Goal: Navigation & Orientation: Find specific page/section

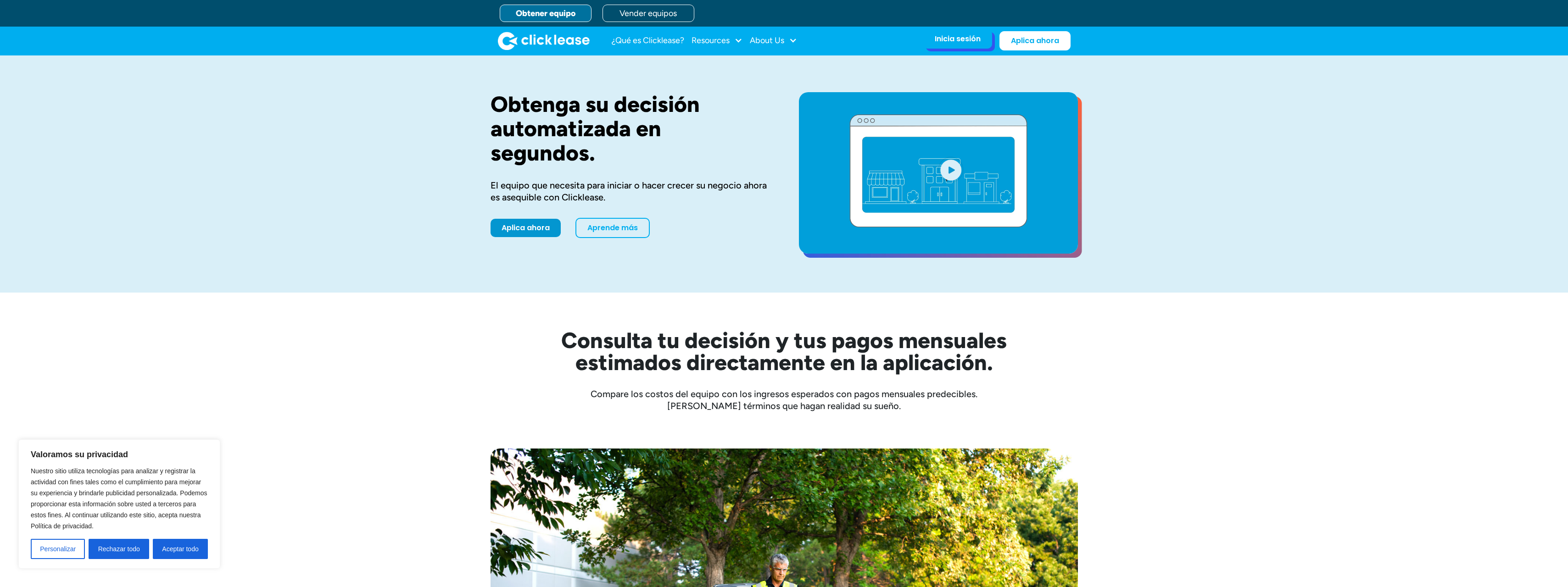
click at [947, 44] on div "Inicia sesión Account login I use Clicklease to get my equipment Partner Portal…" at bounding box center [957, 39] width 69 height 19
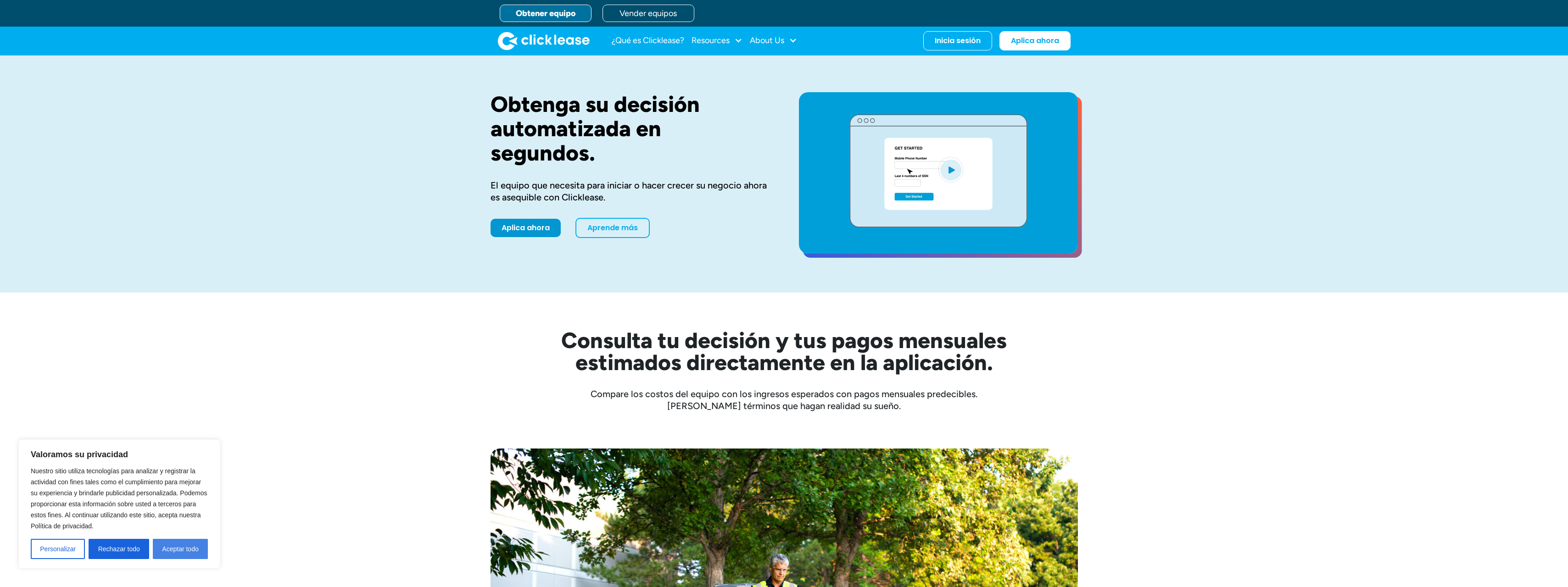
click at [192, 547] on button "Aceptar todo" at bounding box center [180, 549] width 55 height 20
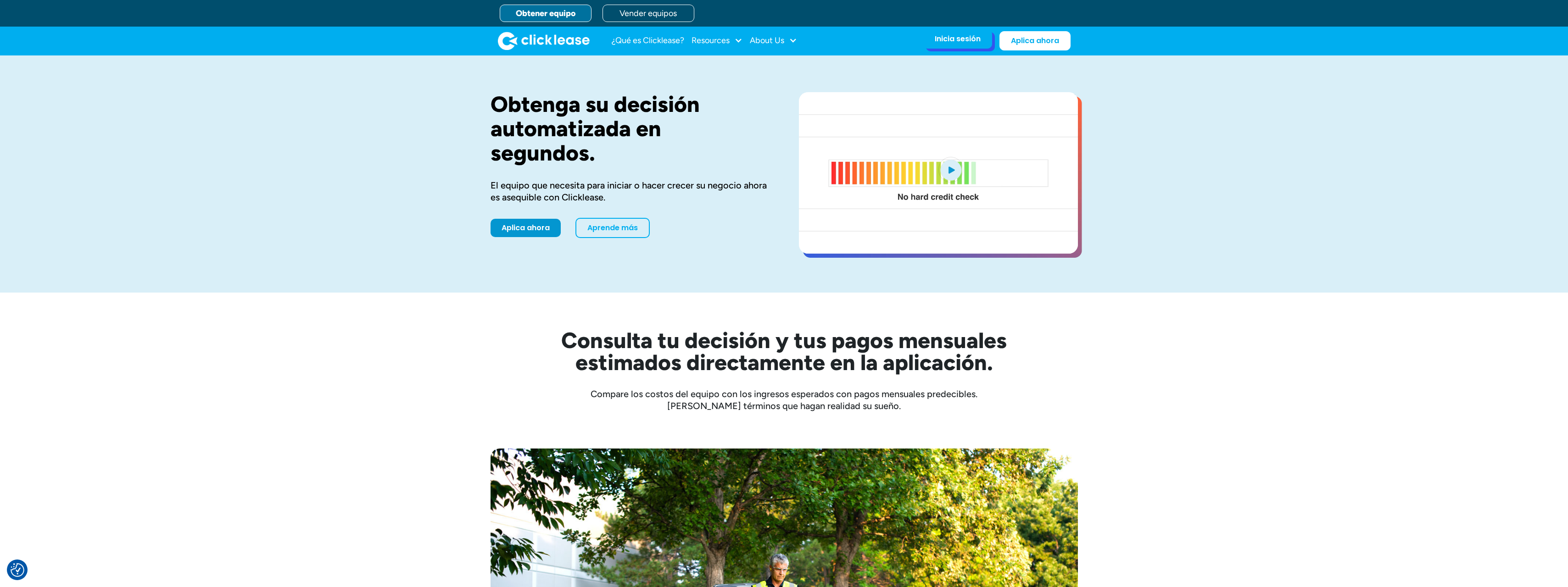
click at [939, 40] on div "Inicia sesión" at bounding box center [957, 39] width 46 height 9
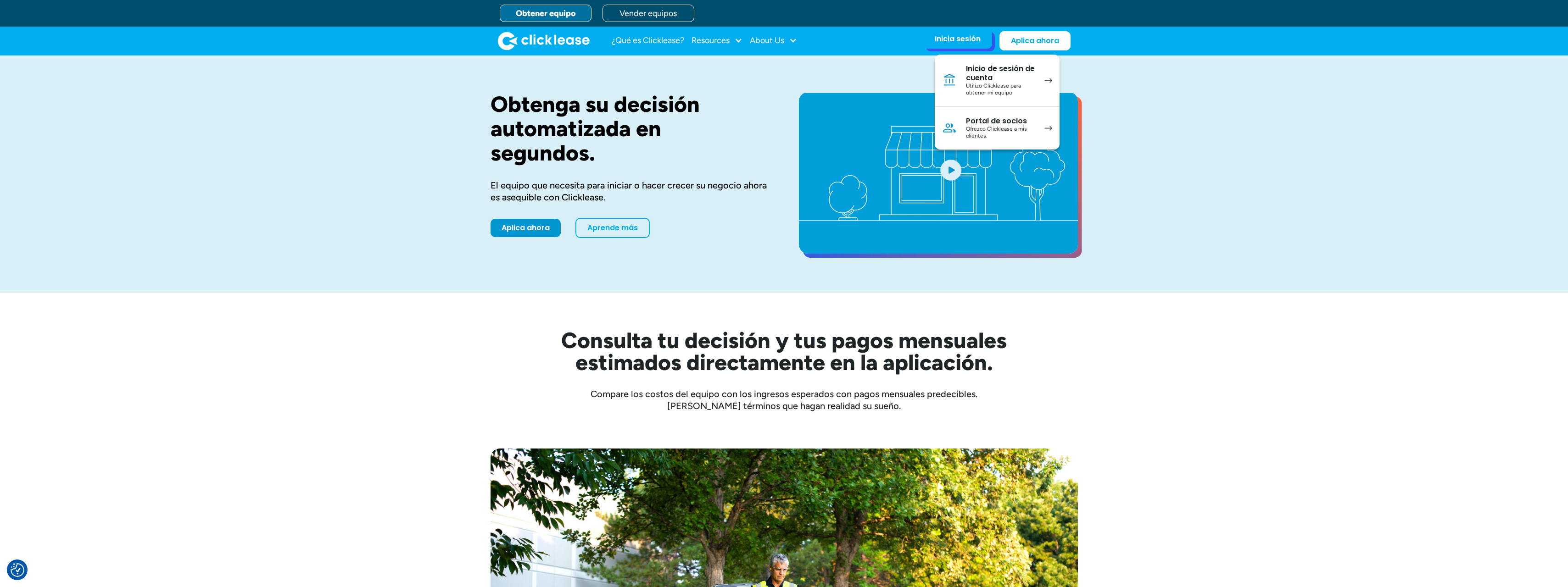
click at [1005, 85] on div "Utilizo Clicklease para obtener mi equipo" at bounding box center [1001, 89] width 69 height 14
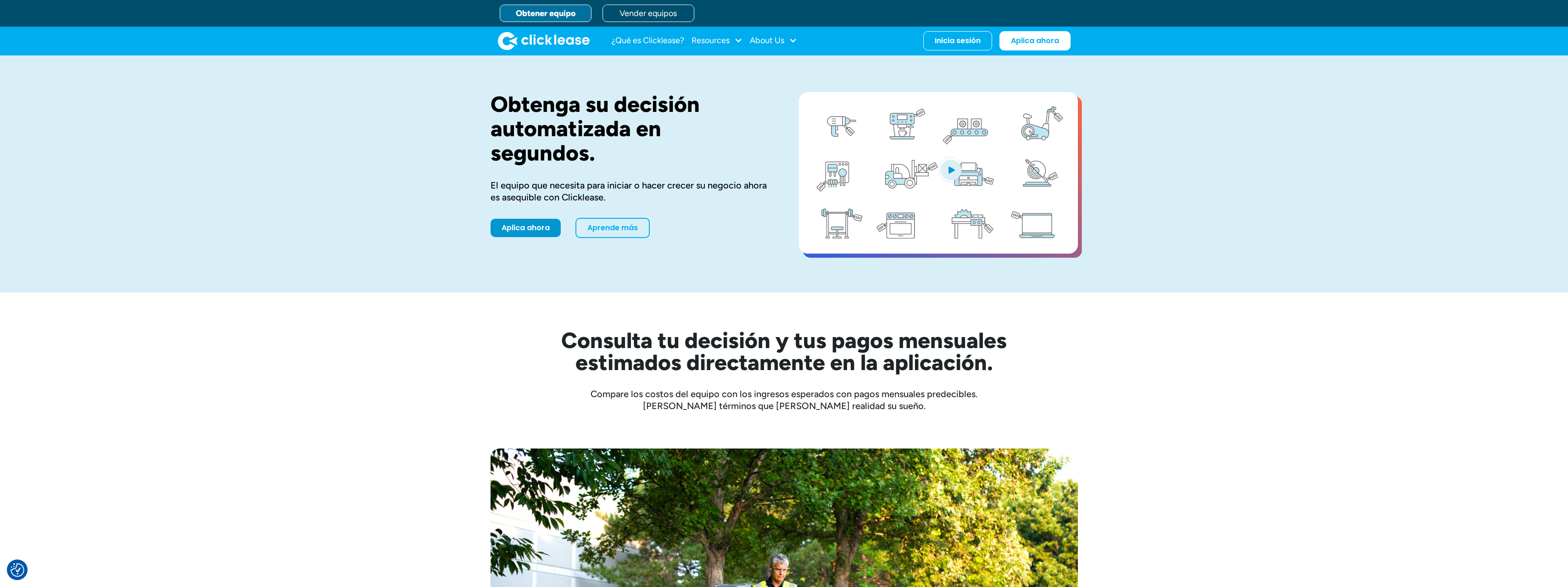
click at [547, 41] on img "hogar" at bounding box center [544, 41] width 92 height 18
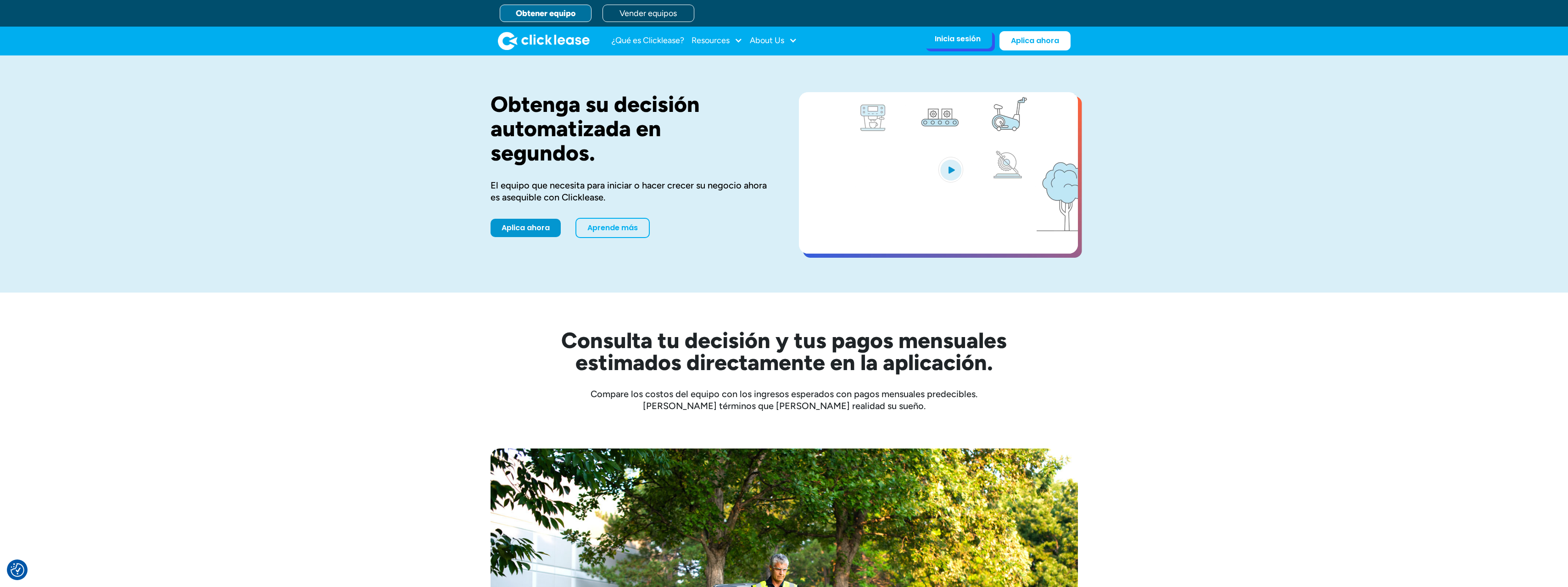
click at [938, 42] on div "Inicia sesión" at bounding box center [957, 39] width 46 height 9
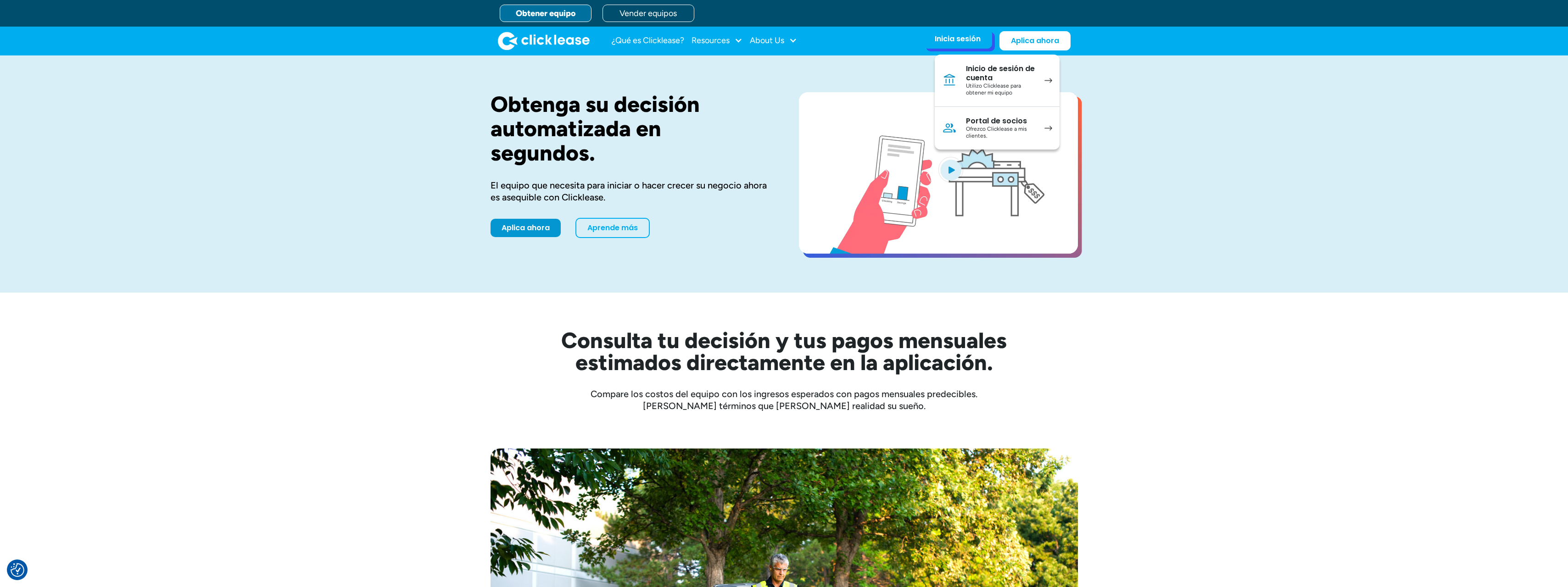
click at [971, 123] on div "Portal de socios" at bounding box center [1001, 120] width 69 height 9
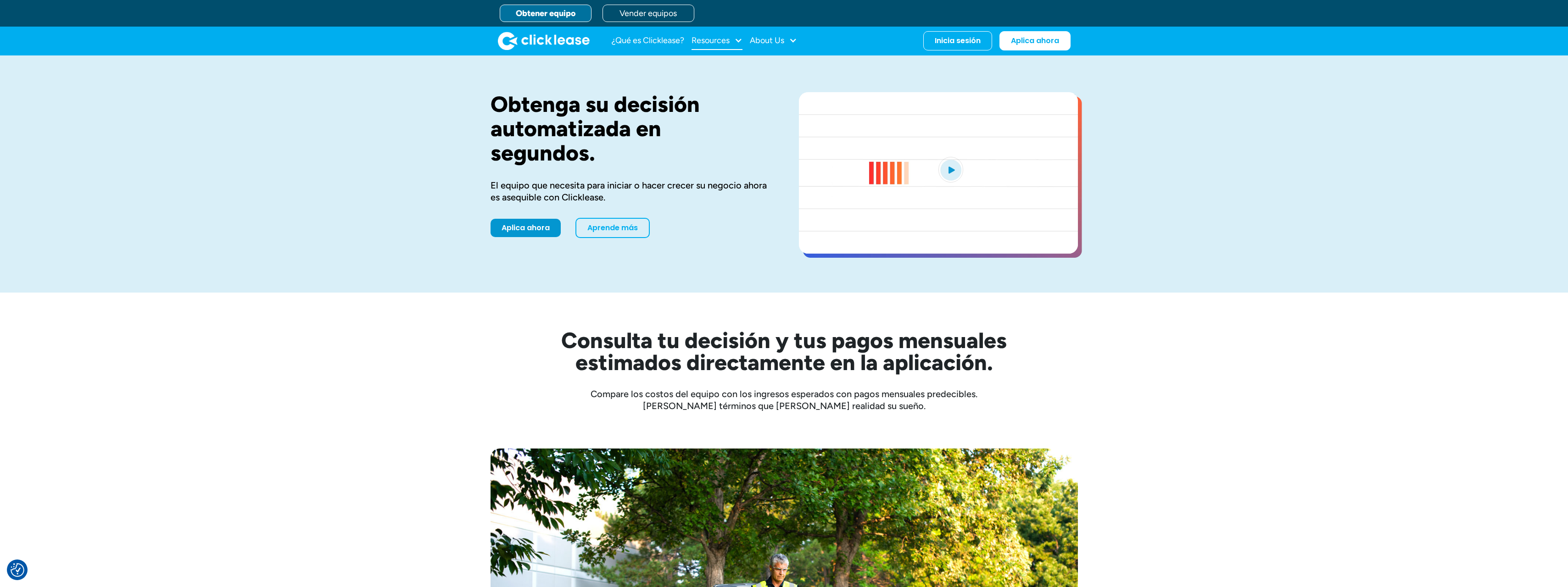
click at [704, 40] on div "Resources" at bounding box center [710, 40] width 38 height 0
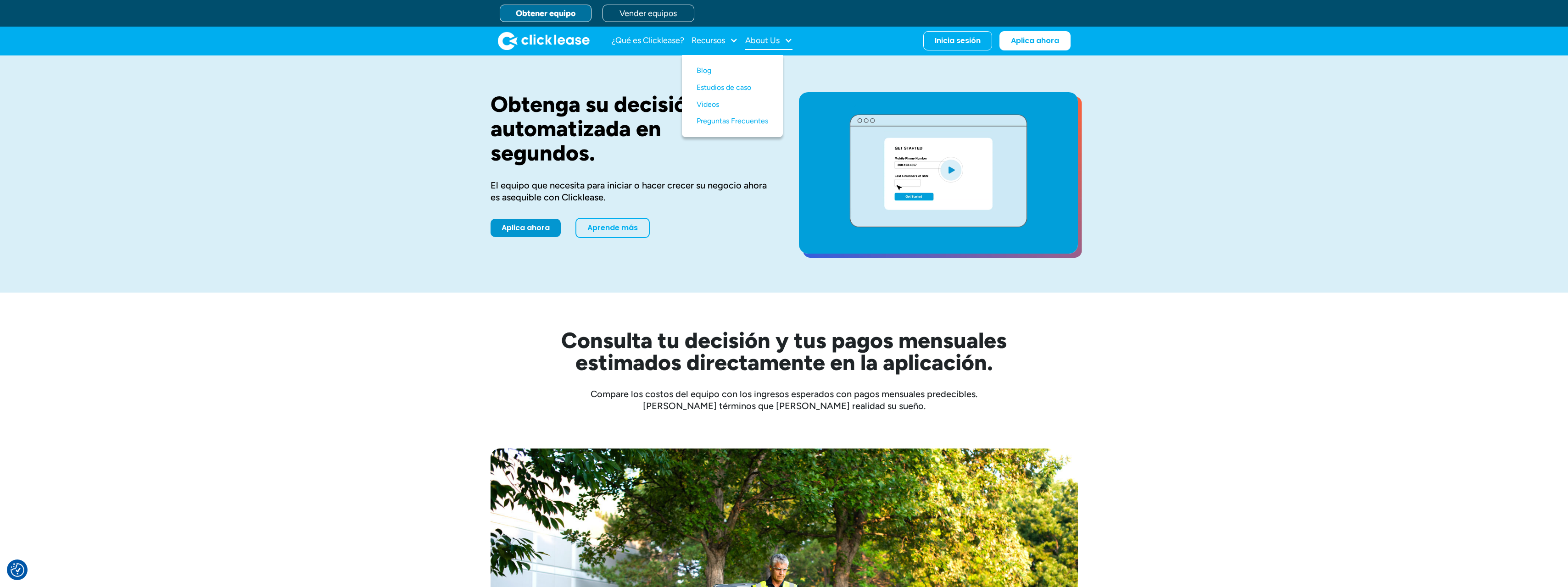
click at [772, 40] on div "About Us" at bounding box center [762, 40] width 35 height 0
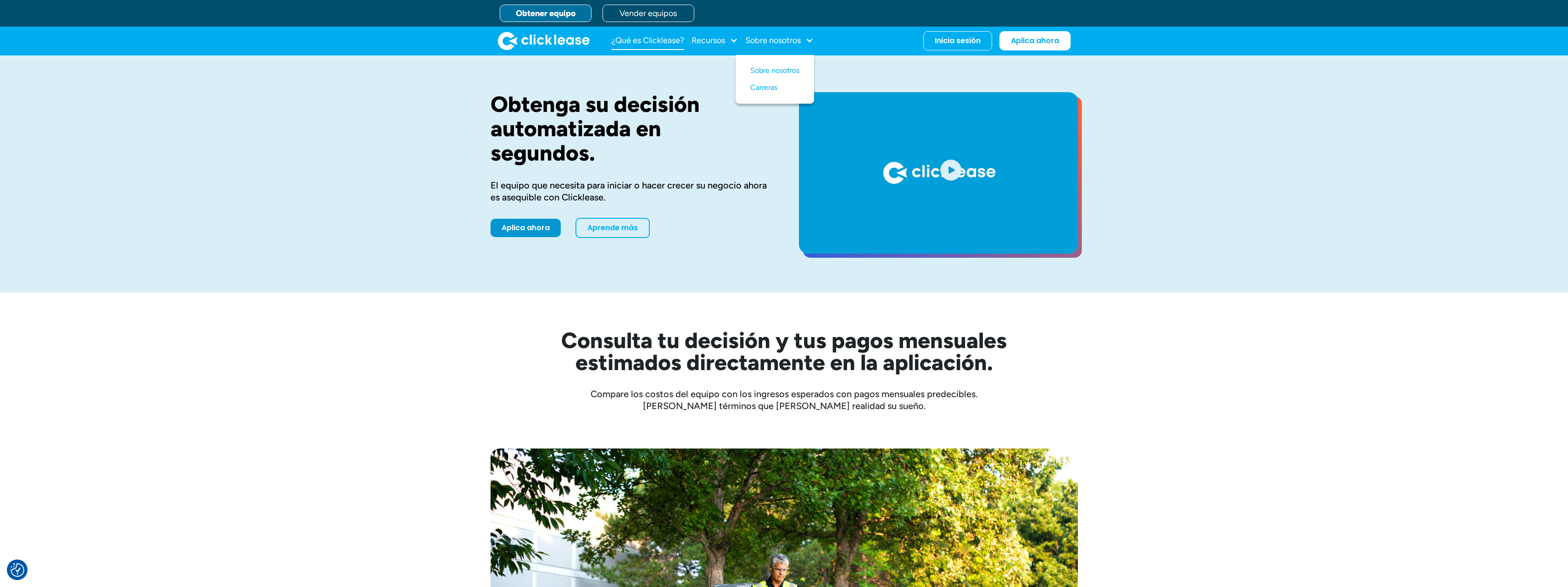
click at [638, 36] on link "¿Qué es Clicklease?" at bounding box center [648, 41] width 72 height 18
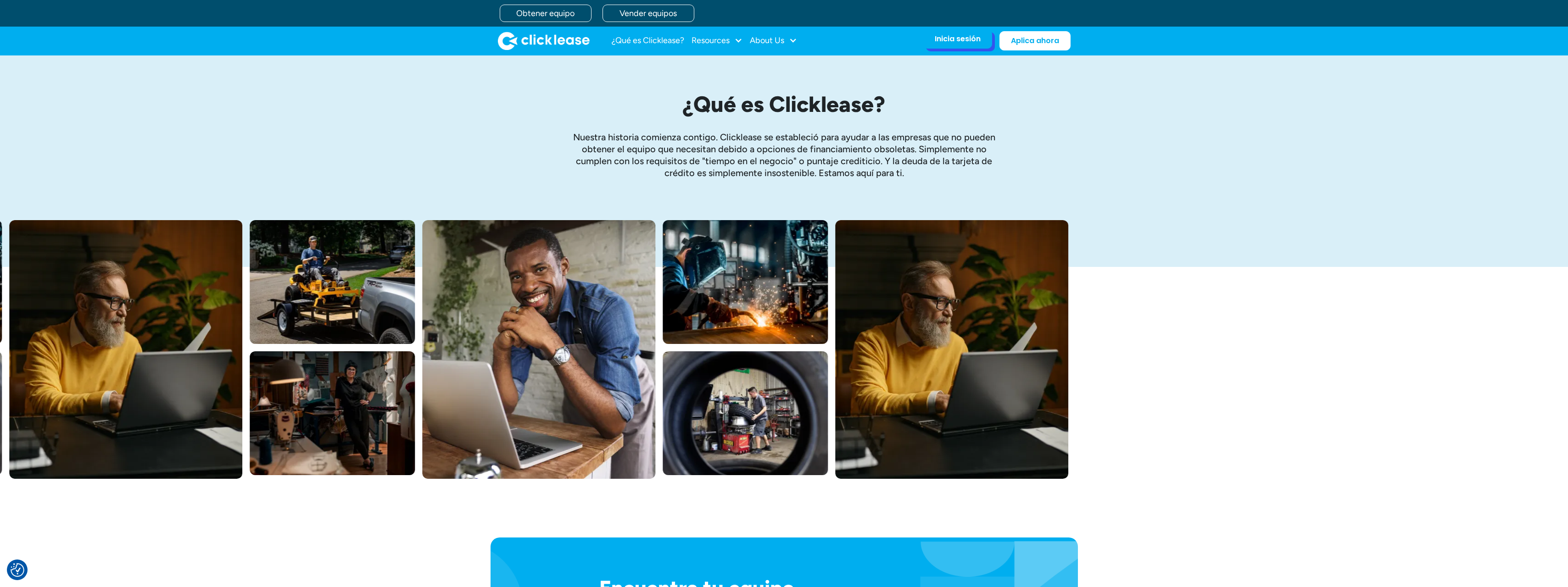
click at [942, 40] on div "Inicia sesión" at bounding box center [957, 39] width 46 height 9
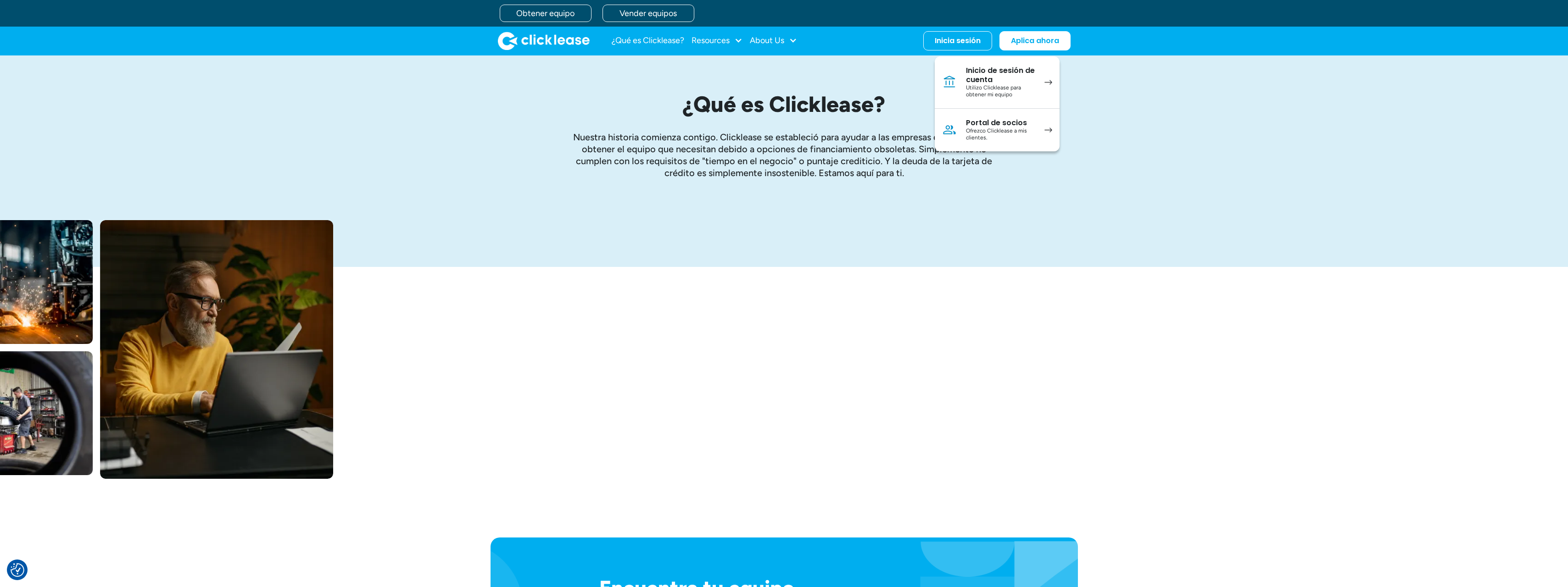
click at [824, 63] on div "¿Qué es Clicklease? Nuestra historia comienza contigo. Clicklease se estableció…" at bounding box center [784, 137] width 587 height 165
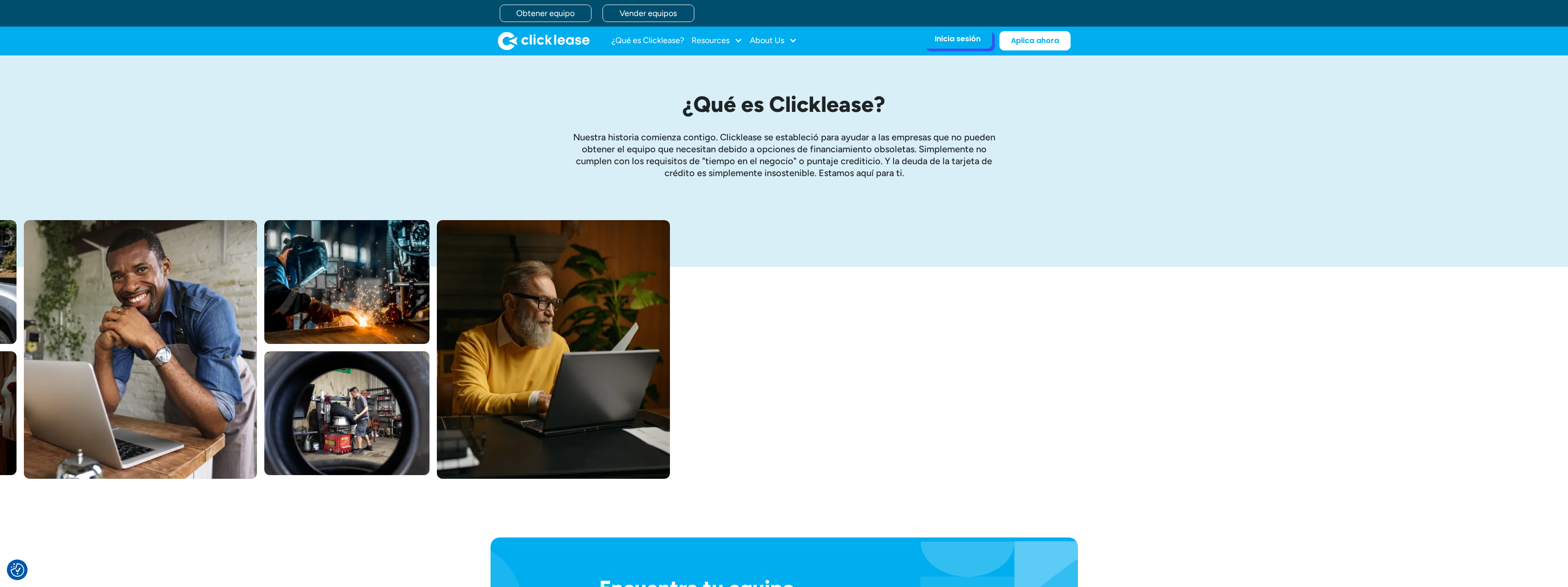
click at [965, 46] on div "Inicia sesión Inicio de sesión de cuenta Utilizo Clicklease para obtener mi equ…" at bounding box center [957, 39] width 69 height 19
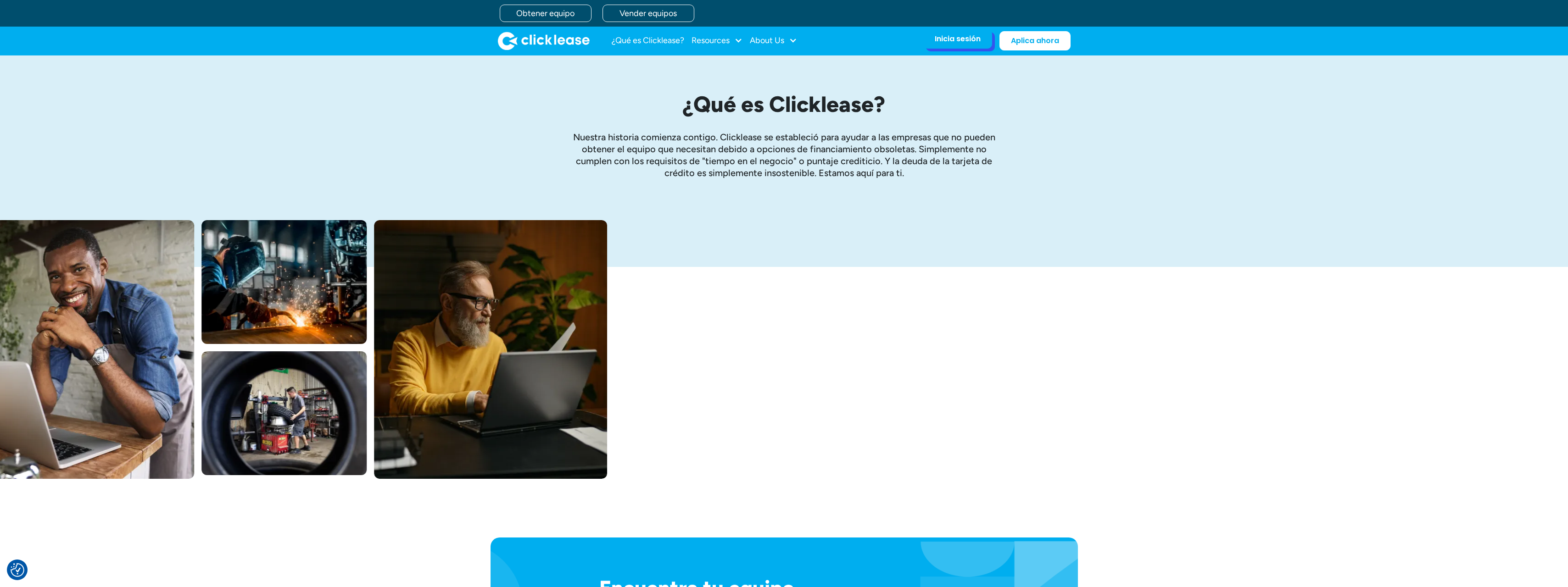
click at [956, 36] on div "Inicia sesión" at bounding box center [957, 39] width 46 height 9
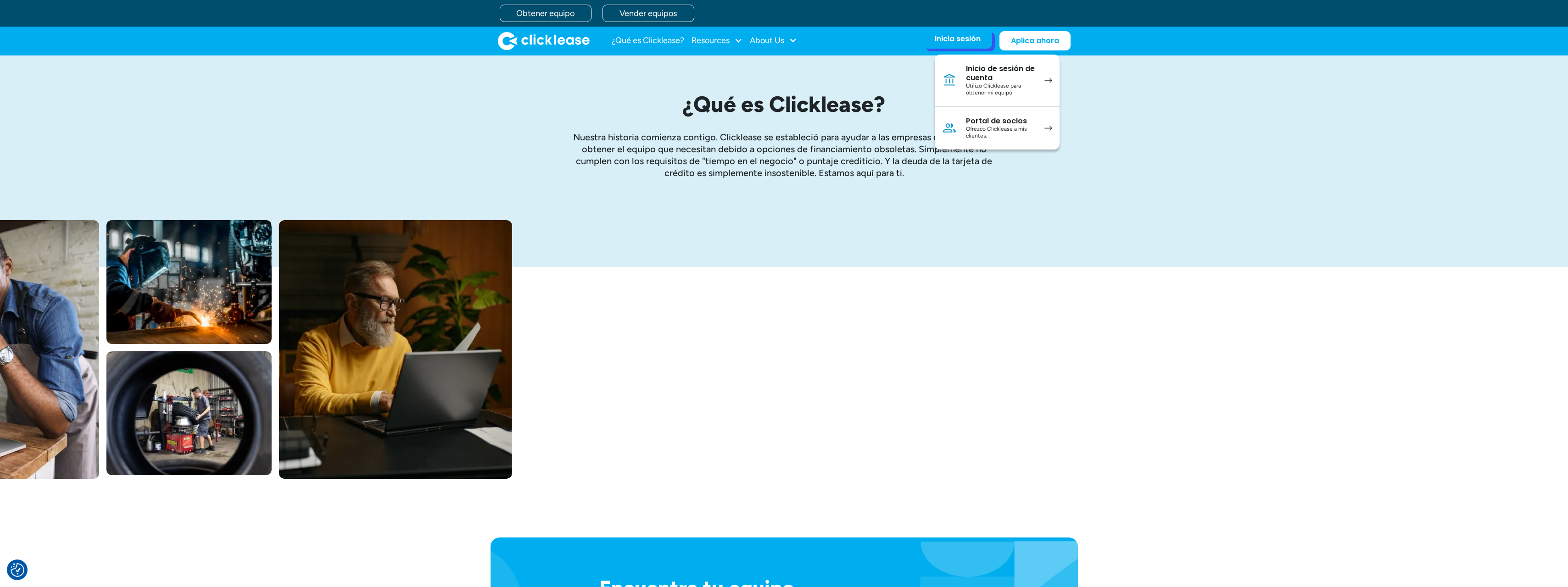
click at [933, 44] on div "Inicia sesión Inicio de sesión de cuenta Utilizo Clicklease para obtener mi equ…" at bounding box center [957, 39] width 69 height 19
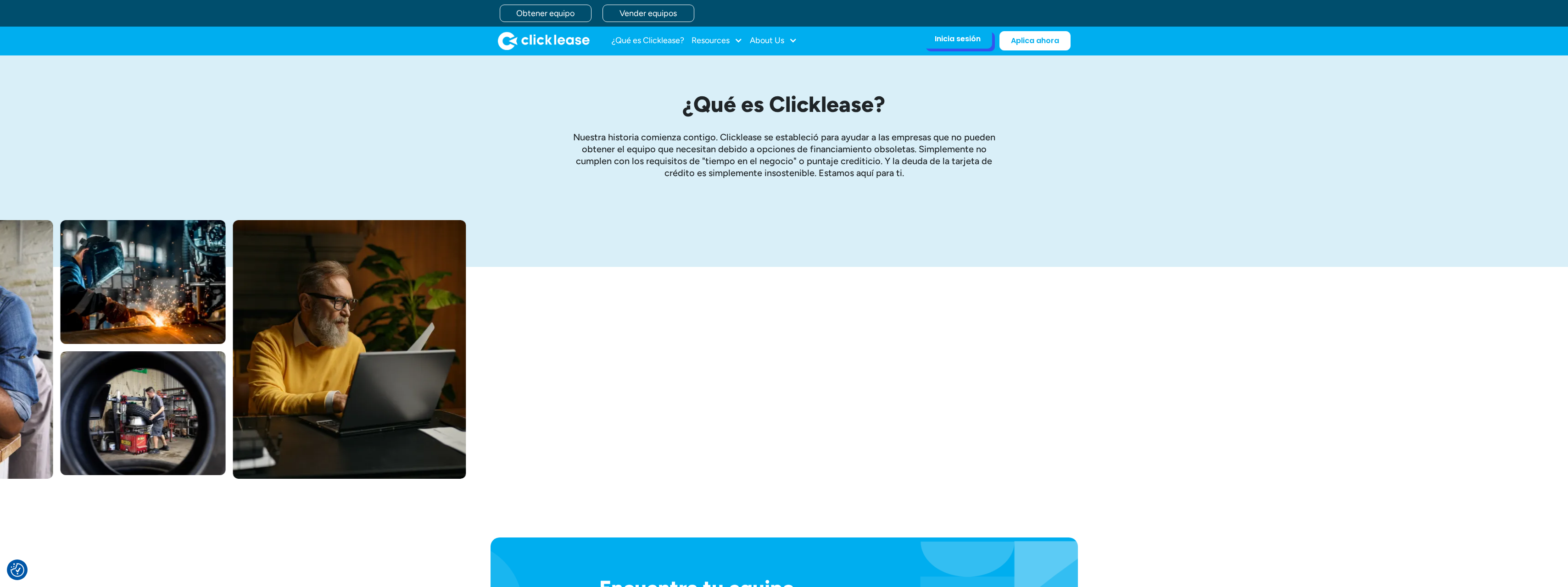
click at [937, 41] on div "Inicia sesión" at bounding box center [957, 39] width 46 height 9
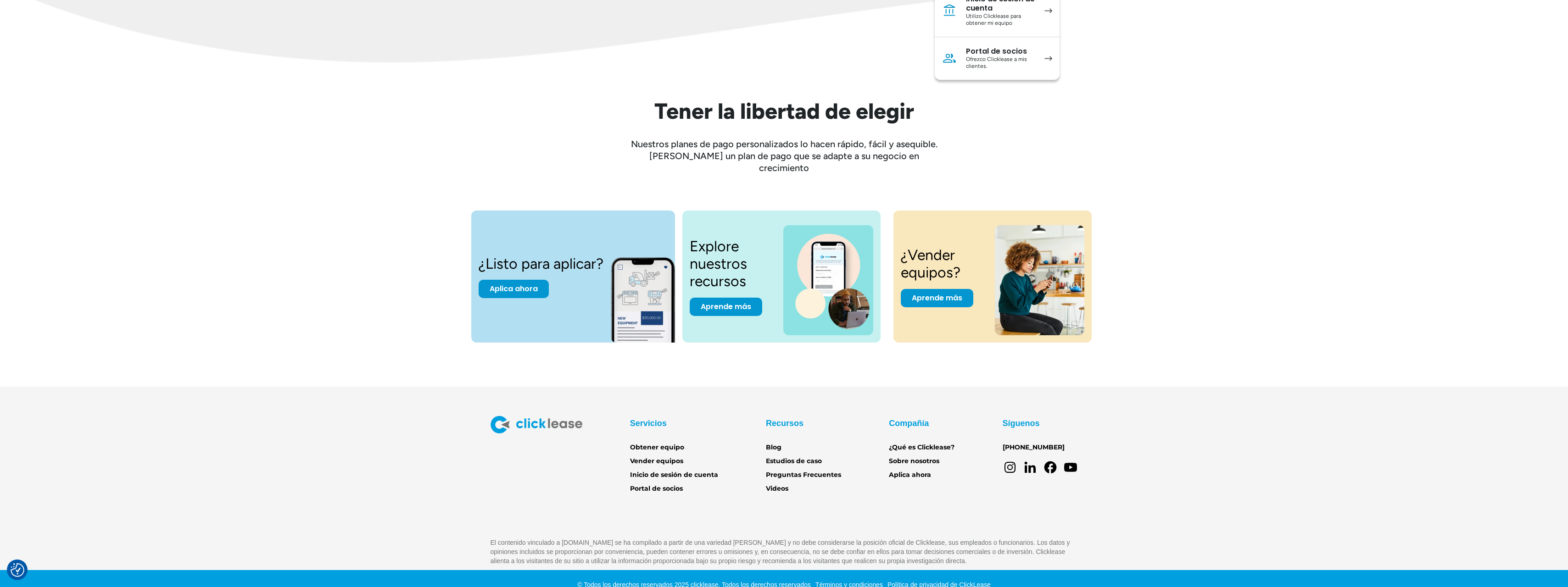
scroll to position [1285, 0]
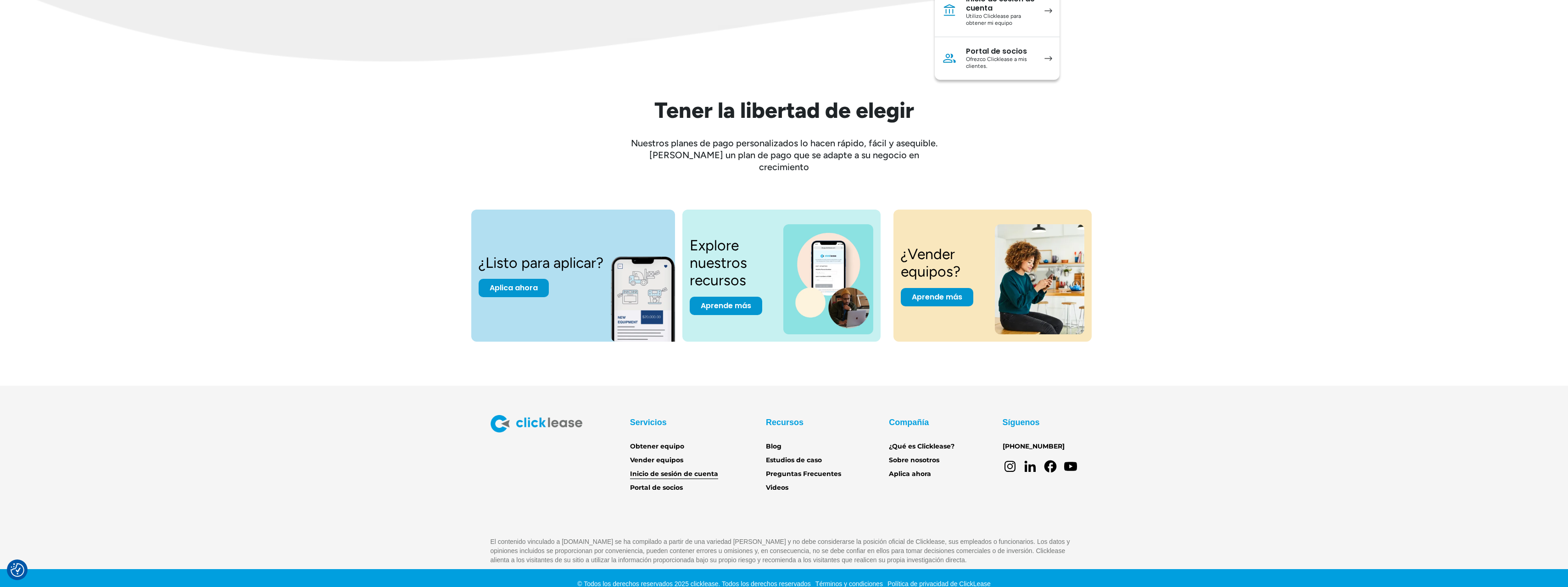
click at [676, 470] on font "Inicio de sesión de cuenta" at bounding box center [674, 474] width 88 height 9
